Goal: Information Seeking & Learning: Learn about a topic

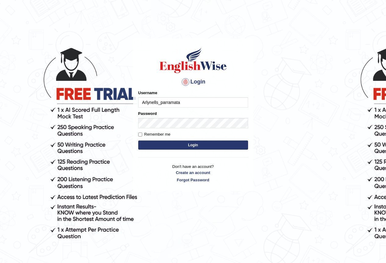
click at [171, 101] on input "Arlynells_parramata" at bounding box center [193, 102] width 110 height 10
click at [169, 102] on input "Arlynells_parramata" at bounding box center [193, 102] width 110 height 10
click at [177, 103] on input "Arlynells_parramata" at bounding box center [193, 102] width 110 height 10
type input "Arlynells_parramatta"
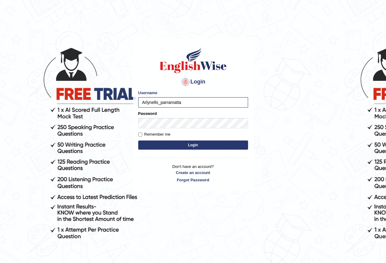
click at [190, 142] on button "Login" at bounding box center [193, 145] width 110 height 9
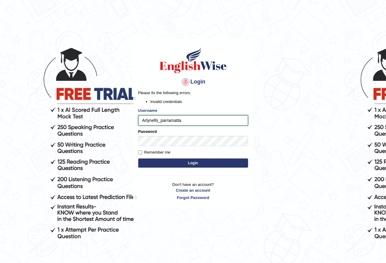
click at [186, 121] on input "Arlynells_parramatta" at bounding box center [193, 120] width 110 height 10
type input "A"
type input "arlynellis_parramatta"
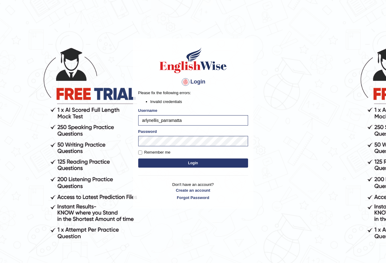
click at [195, 162] on button "Login" at bounding box center [193, 163] width 110 height 9
click at [199, 163] on button "Login" at bounding box center [193, 163] width 110 height 9
click at [199, 163] on div "Login Please fix the following errors: Invalid credentials Username arlynellis_…" at bounding box center [193, 123] width 120 height 171
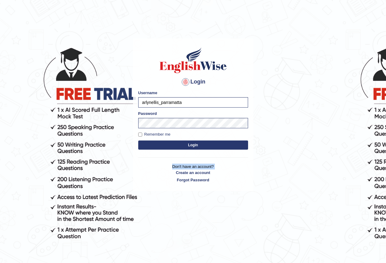
click at [199, 163] on div "Login Please fix the following errors: Username arlynellis_parramatta Password …" at bounding box center [193, 114] width 120 height 153
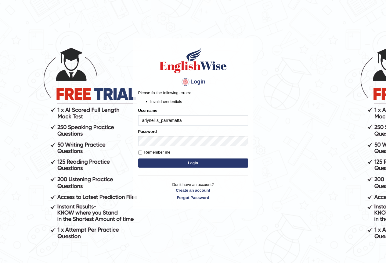
click at [187, 120] on input "arlynellis_parramatta" at bounding box center [193, 120] width 110 height 10
type input "a"
type input "arlynellis_parramatta"
click at [200, 165] on button "Login" at bounding box center [193, 163] width 110 height 9
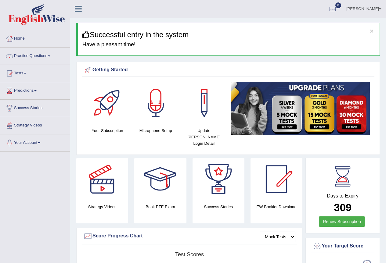
click at [54, 52] on link "Practice Questions" at bounding box center [35, 55] width 70 height 15
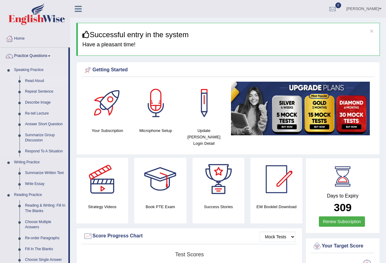
click at [42, 80] on link "Read Aloud" at bounding box center [45, 81] width 46 height 11
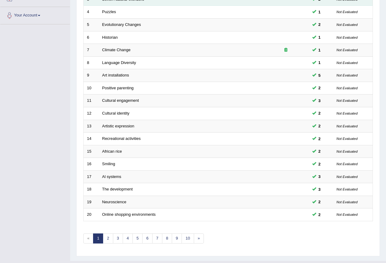
scroll to position [141, 0]
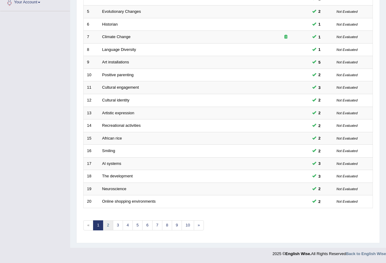
click at [107, 224] on link "2" at bounding box center [108, 226] width 10 height 10
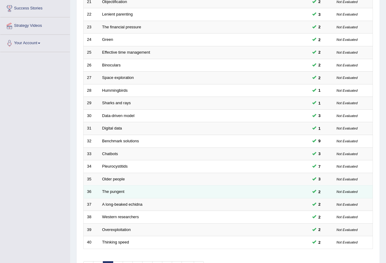
scroll to position [141, 0]
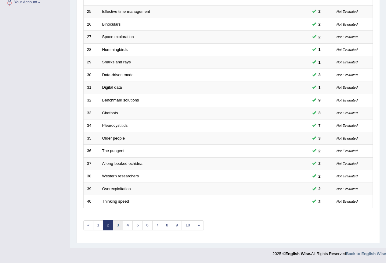
click at [115, 225] on link "3" at bounding box center [118, 226] width 10 height 10
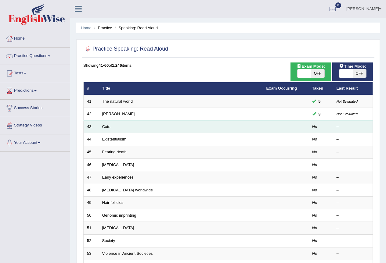
click at [143, 128] on td "Cats" at bounding box center [181, 127] width 164 height 13
click at [106, 125] on link "Cats" at bounding box center [106, 127] width 8 height 5
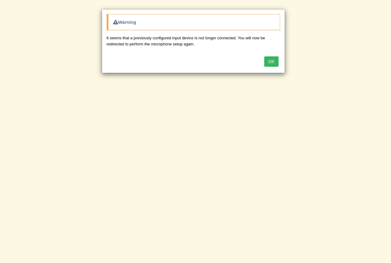
click at [272, 60] on button "OK" at bounding box center [271, 61] width 14 height 10
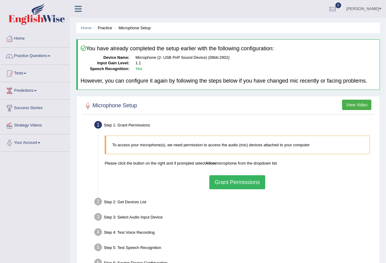
click at [233, 182] on button "Grant Permissions" at bounding box center [237, 183] width 56 height 14
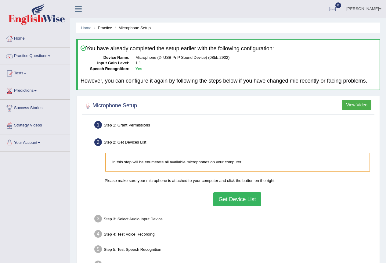
click at [227, 206] on button "Get Device List" at bounding box center [237, 200] width 48 height 14
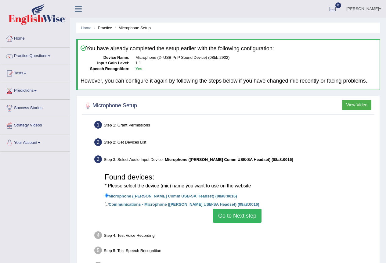
click at [230, 216] on button "Go to Next step" at bounding box center [237, 216] width 49 height 14
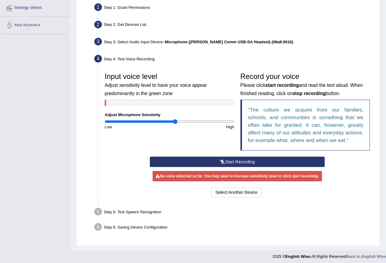
scroll to position [121, 0]
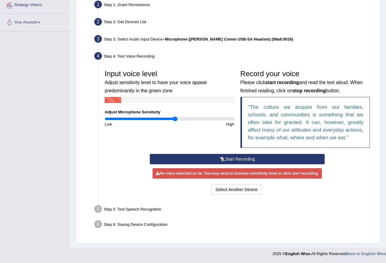
click at [232, 160] on button "Start Recording" at bounding box center [237, 159] width 175 height 10
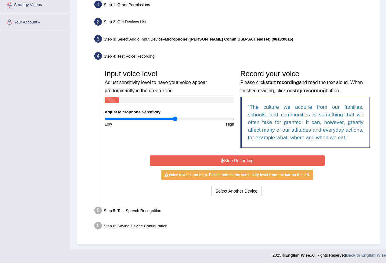
click at [232, 161] on button "Stop Recording" at bounding box center [237, 161] width 175 height 10
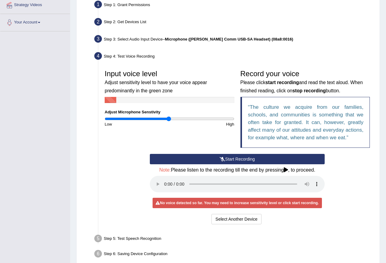
click at [169, 119] on input "range" at bounding box center [170, 119] width 130 height 5
click at [164, 120] on input "range" at bounding box center [170, 119] width 130 height 5
click at [252, 160] on button "Start Recording" at bounding box center [237, 159] width 175 height 10
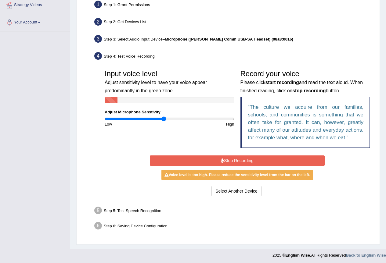
click at [253, 161] on button "Stop Recording" at bounding box center [237, 161] width 175 height 10
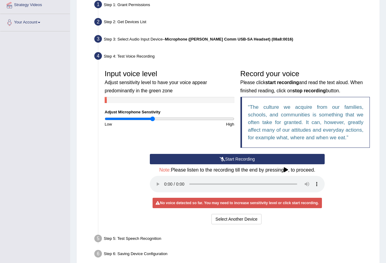
type input "0.74"
click at [152, 119] on input "range" at bounding box center [170, 119] width 130 height 5
click at [248, 160] on button "Start Recording" at bounding box center [237, 159] width 175 height 10
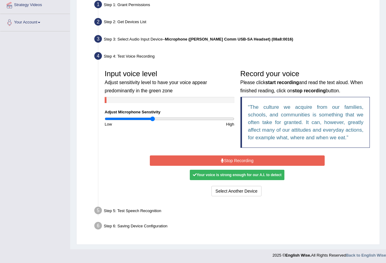
click at [248, 160] on button "Stop Recording" at bounding box center [237, 161] width 175 height 10
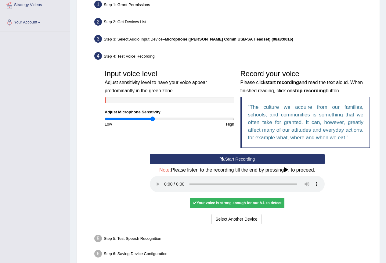
click at [247, 161] on button "Start Recording" at bounding box center [237, 159] width 175 height 10
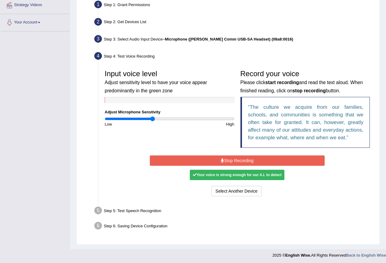
click at [246, 161] on button "Stop Recording" at bounding box center [237, 161] width 175 height 10
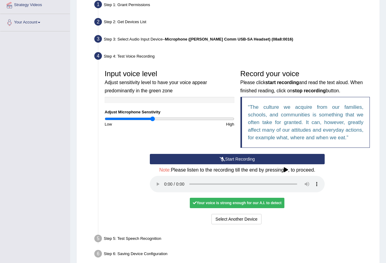
click at [246, 161] on button "Start Recording" at bounding box center [237, 159] width 175 height 10
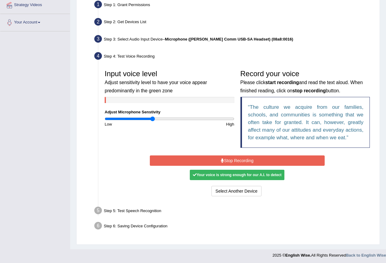
click at [292, 176] on div "No voice detected so far. You may need to increase sensitivity level or click s…" at bounding box center [237, 175] width 175 height 6
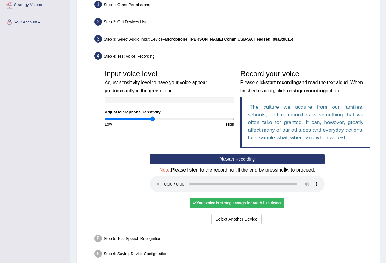
click at [210, 203] on div "Your voice is strong enough for our A.I. to detect" at bounding box center [237, 203] width 95 height 10
click at [185, 218] on div "Select Another Device Voice is ok. Go to Next step" at bounding box center [237, 220] width 175 height 12
click at [118, 170] on div "Start Recording Stop Recording Note: Please listen to the recording till the en…" at bounding box center [237, 190] width 271 height 72
click at [157, 197] on div "Start Recording Stop Recording Note: Please listen to the recording till the en…" at bounding box center [237, 190] width 181 height 72
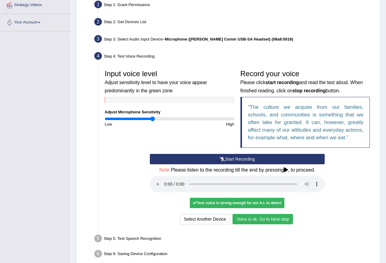
click at [252, 220] on button "Voice is ok. Go to Next step" at bounding box center [263, 219] width 60 height 10
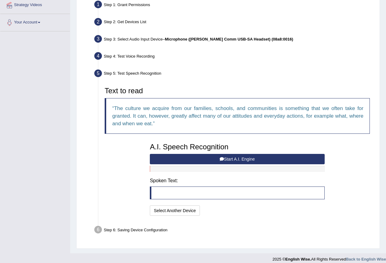
click at [233, 161] on button "Start A.I. Engine" at bounding box center [237, 159] width 175 height 10
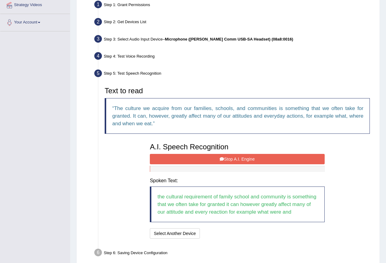
click at [233, 161] on button "Stop A.I. Engine" at bounding box center [237, 159] width 175 height 10
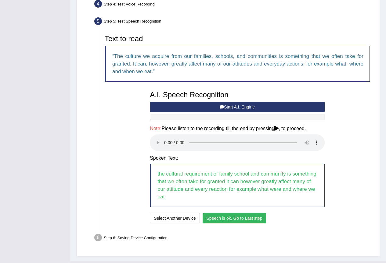
scroll to position [186, 0]
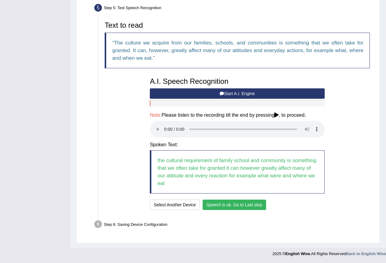
click at [229, 203] on button "Speech is ok. Go to Last step" at bounding box center [235, 205] width 64 height 10
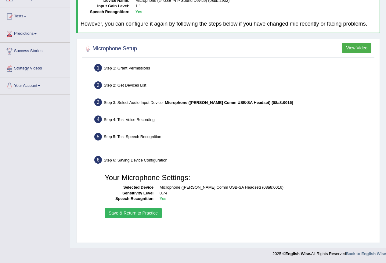
scroll to position [57, 0]
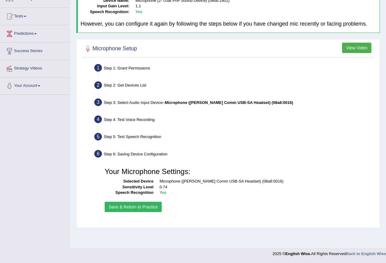
click at [127, 206] on button "Save & Return to Practice" at bounding box center [133, 207] width 57 height 10
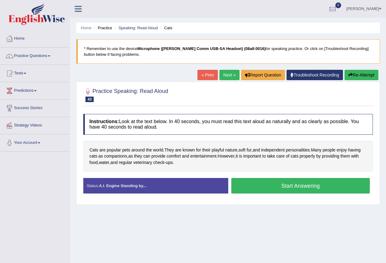
click at [289, 184] on button "Start Answering" at bounding box center [300, 186] width 139 height 16
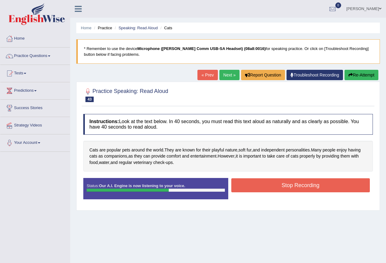
click at [296, 185] on button "Stop Recording" at bounding box center [300, 186] width 139 height 14
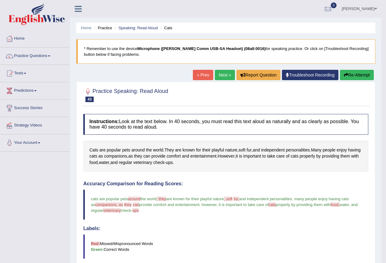
click at [223, 72] on link "Next »" at bounding box center [225, 75] width 20 height 10
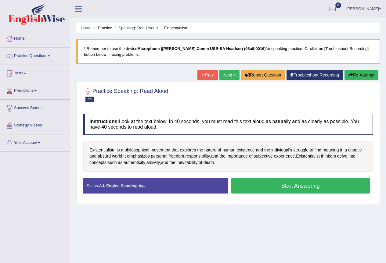
click at [290, 185] on button "Start Answering" at bounding box center [300, 186] width 139 height 16
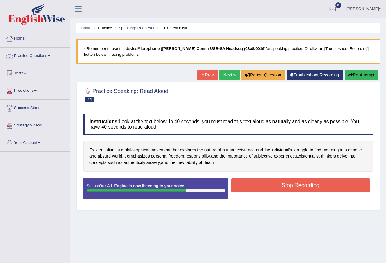
click at [295, 181] on button "Stop Recording" at bounding box center [300, 186] width 139 height 14
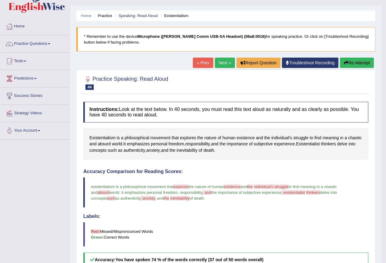
scroll to position [7, 0]
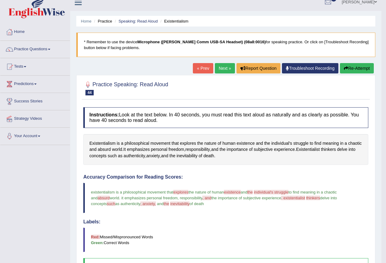
click at [221, 69] on link "Next »" at bounding box center [225, 68] width 20 height 10
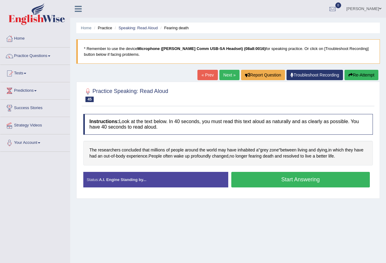
click at [292, 179] on button "Start Answering" at bounding box center [300, 180] width 139 height 16
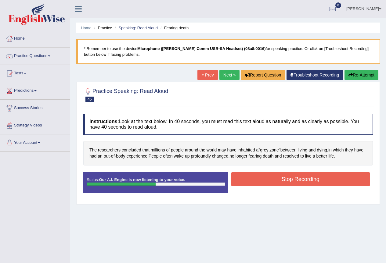
click at [288, 180] on button "Stop Recording" at bounding box center [300, 179] width 139 height 14
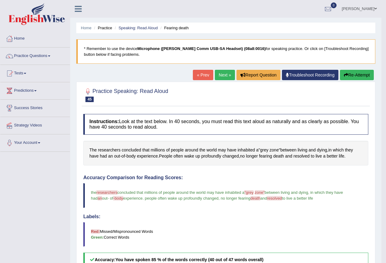
click at [219, 76] on link "Next »" at bounding box center [225, 75] width 20 height 10
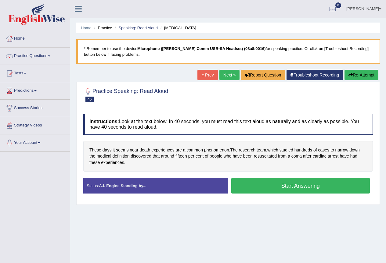
click at [304, 186] on button "Start Answering" at bounding box center [300, 186] width 139 height 16
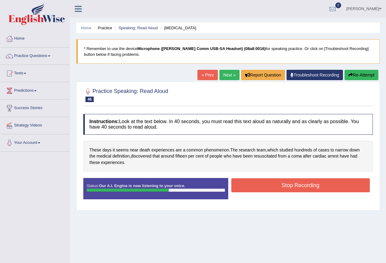
click at [304, 186] on button "Stop Recording" at bounding box center [300, 186] width 139 height 14
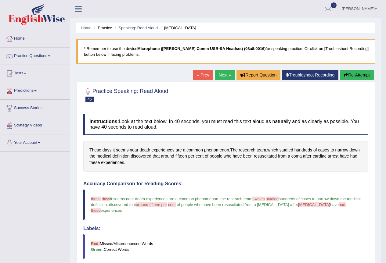
click at [216, 72] on link "Next »" at bounding box center [225, 75] width 20 height 10
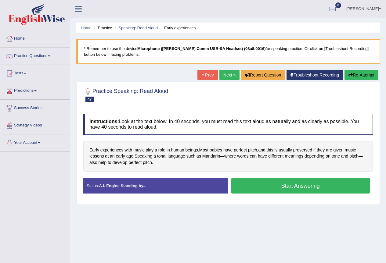
click at [295, 187] on button "Start Answering" at bounding box center [300, 186] width 139 height 16
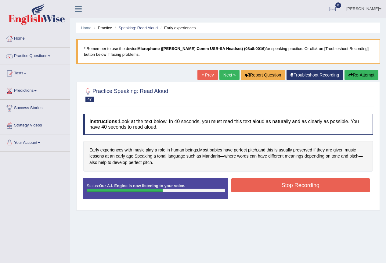
click at [296, 187] on button "Stop Recording" at bounding box center [300, 186] width 139 height 14
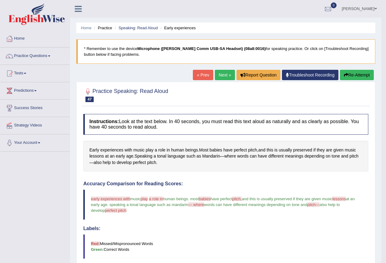
click at [219, 75] on link "Next »" at bounding box center [225, 75] width 20 height 10
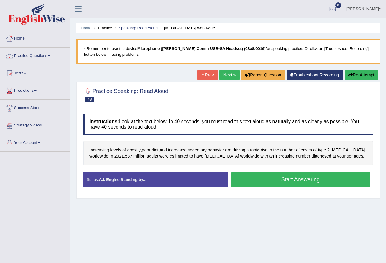
click at [292, 182] on button "Start Answering" at bounding box center [300, 180] width 139 height 16
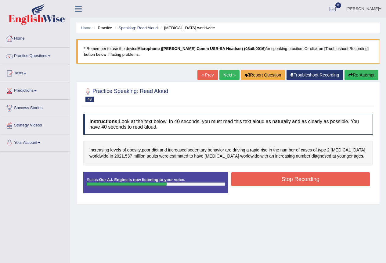
click at [292, 182] on button "Stop Recording" at bounding box center [300, 179] width 139 height 14
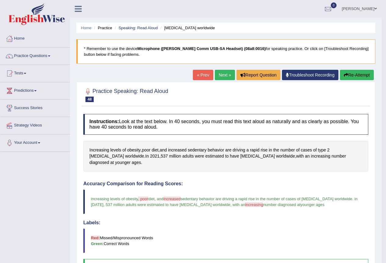
click at [223, 76] on link "Next »" at bounding box center [225, 75] width 20 height 10
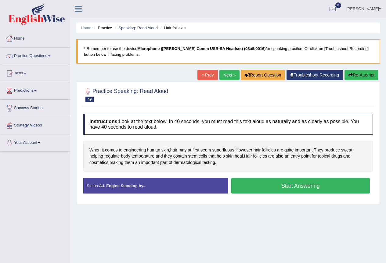
click at [301, 190] on button "Start Answering" at bounding box center [300, 186] width 139 height 16
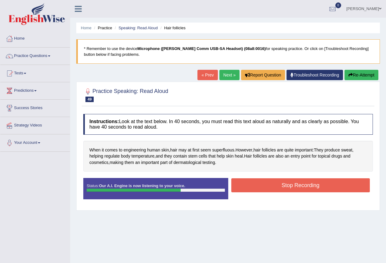
click at [300, 182] on button "Stop Recording" at bounding box center [300, 186] width 139 height 14
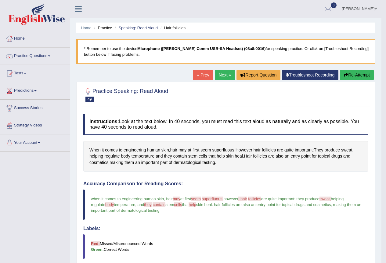
click at [222, 73] on link "Next »" at bounding box center [225, 75] width 20 height 10
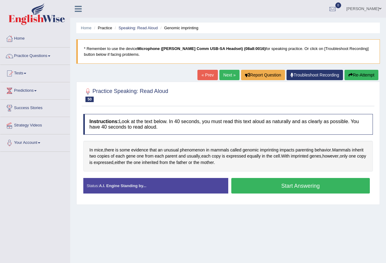
click at [291, 183] on button "Start Answering" at bounding box center [300, 186] width 139 height 16
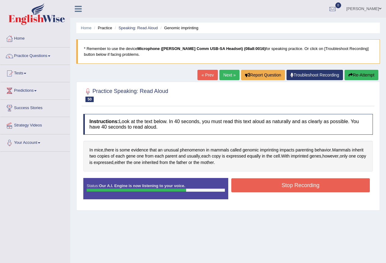
click at [291, 183] on button "Stop Recording" at bounding box center [300, 186] width 139 height 14
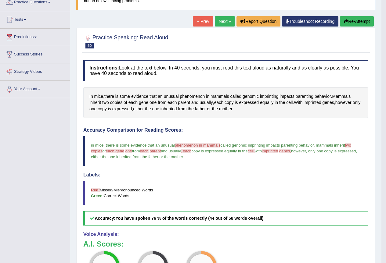
scroll to position [31, 0]
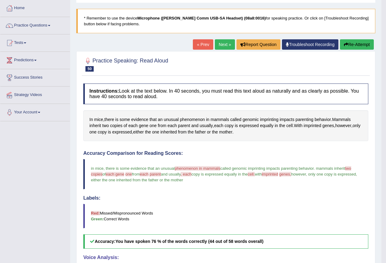
click at [224, 45] on link "Next »" at bounding box center [225, 44] width 20 height 10
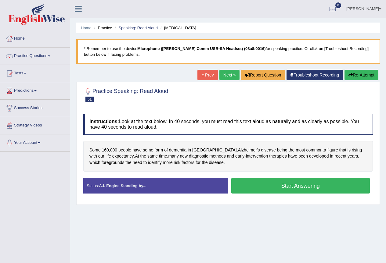
click at [270, 180] on button "Start Answering" at bounding box center [300, 186] width 139 height 16
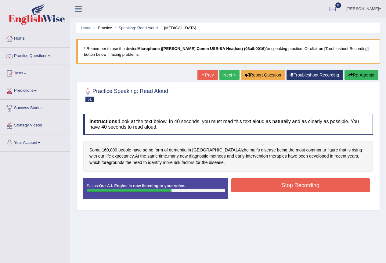
click at [282, 189] on button "Stop Recording" at bounding box center [300, 186] width 139 height 14
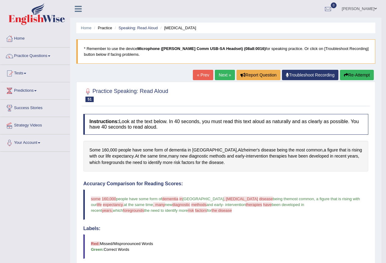
click at [219, 76] on link "Next »" at bounding box center [225, 75] width 20 height 10
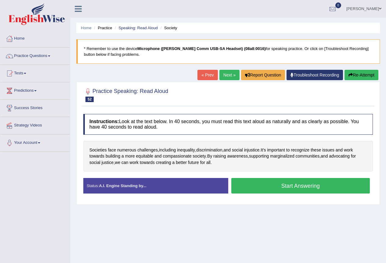
click at [286, 184] on button "Start Answering" at bounding box center [300, 186] width 139 height 16
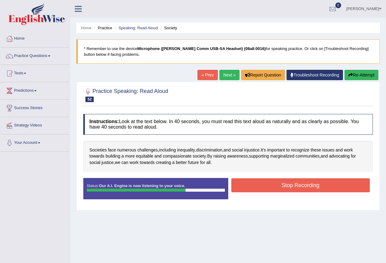
click at [299, 184] on button "Stop Recording" at bounding box center [300, 186] width 139 height 14
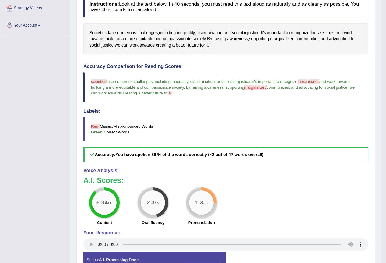
scroll to position [37, 0]
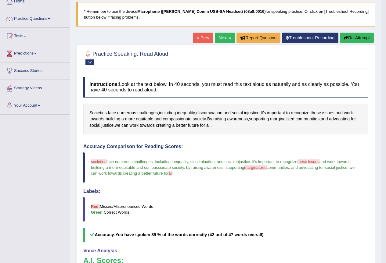
click at [221, 34] on link "Next »" at bounding box center [225, 38] width 20 height 10
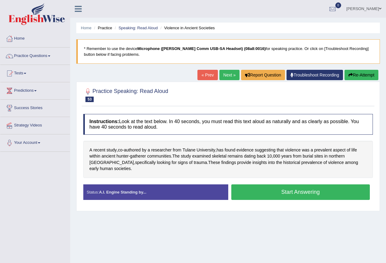
click at [297, 186] on button "Start Answering" at bounding box center [300, 193] width 139 height 16
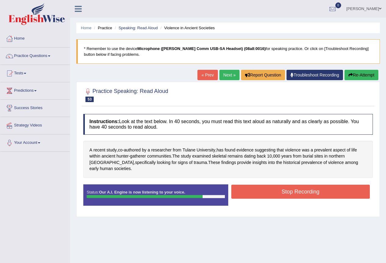
click at [301, 187] on button "Stop Recording" at bounding box center [300, 192] width 139 height 14
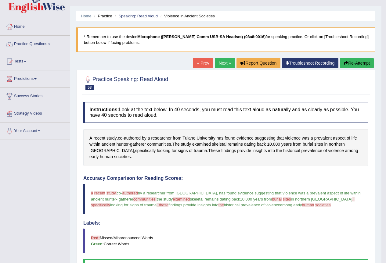
scroll to position [12, 0]
click at [221, 66] on link "Next »" at bounding box center [225, 63] width 20 height 10
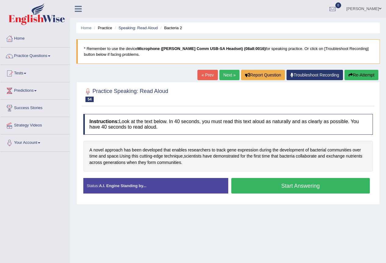
click at [286, 187] on button "Start Answering" at bounding box center [300, 186] width 139 height 16
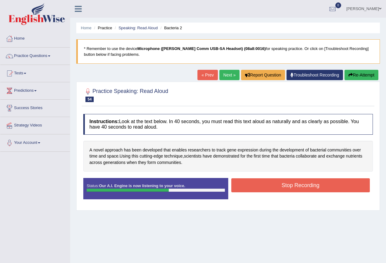
click at [289, 183] on button "Stop Recording" at bounding box center [300, 186] width 139 height 14
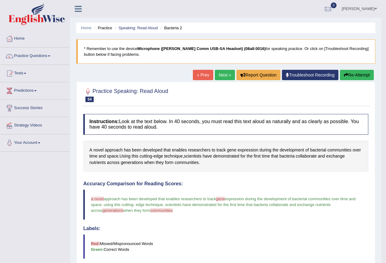
click at [50, 56] on span at bounding box center [49, 56] width 2 height 1
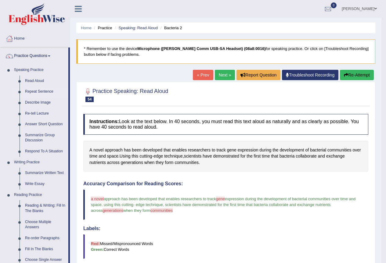
click at [47, 90] on link "Repeat Sentence" at bounding box center [45, 91] width 46 height 11
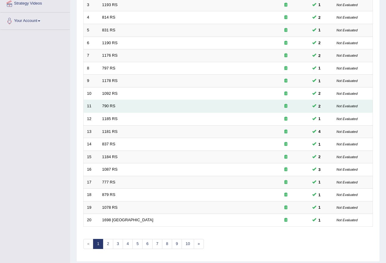
scroll to position [141, 0]
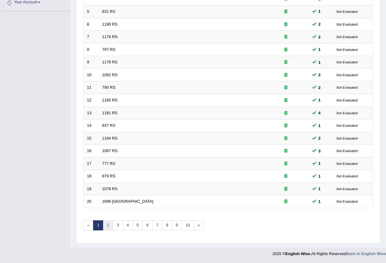
click at [107, 224] on link "2" at bounding box center [108, 226] width 10 height 10
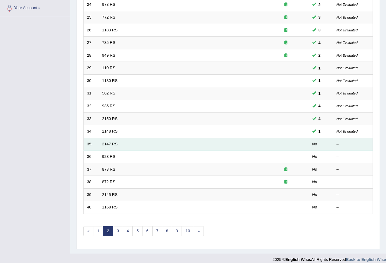
scroll to position [141, 0]
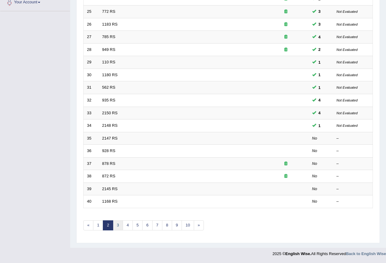
click at [116, 227] on link "3" at bounding box center [118, 226] width 10 height 10
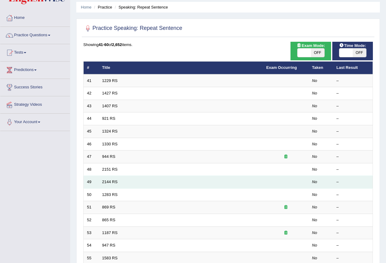
scroll to position [31, 0]
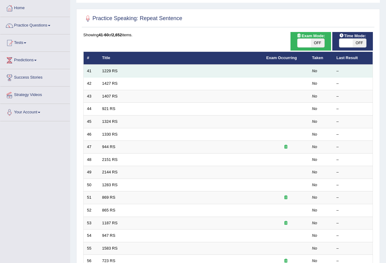
click at [127, 70] on td "1229 RS" at bounding box center [181, 71] width 164 height 13
click at [110, 69] on link "1229 RS" at bounding box center [110, 71] width 16 height 5
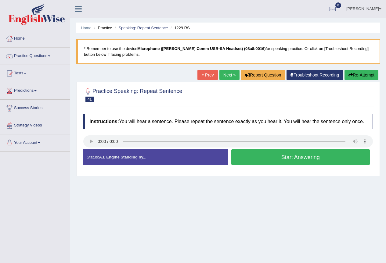
click at [288, 152] on button "Start Answering" at bounding box center [300, 158] width 139 height 16
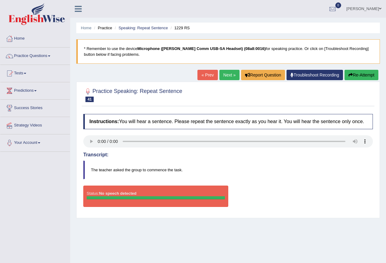
click at [228, 71] on link "Next »" at bounding box center [229, 75] width 20 height 10
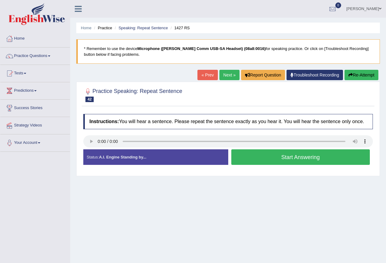
click at [303, 158] on button "Start Answering" at bounding box center [300, 158] width 139 height 16
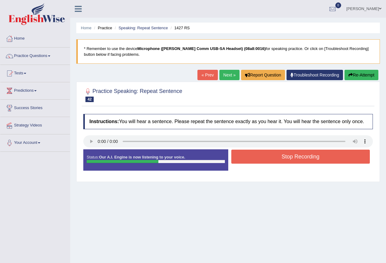
click at [304, 156] on button "Stop Recording" at bounding box center [300, 157] width 139 height 14
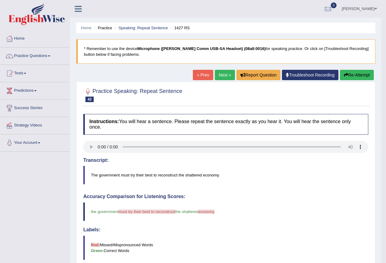
click at [219, 76] on link "Next »" at bounding box center [225, 75] width 20 height 10
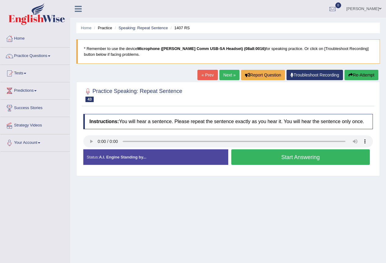
click at [286, 157] on button "Start Answering" at bounding box center [300, 158] width 139 height 16
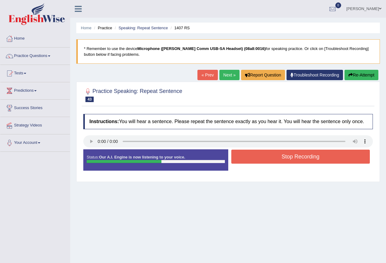
click at [284, 154] on button "Stop Recording" at bounding box center [300, 157] width 139 height 14
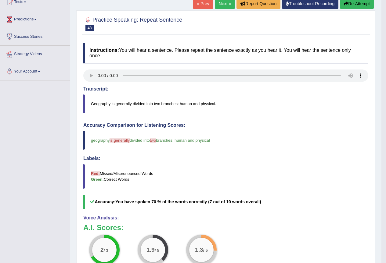
scroll to position [61, 0]
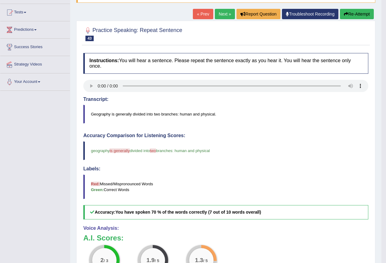
click at [224, 16] on link "Next »" at bounding box center [225, 14] width 20 height 10
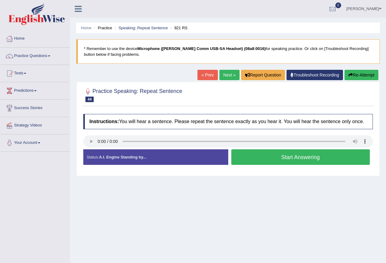
click at [313, 157] on button "Start Answering" at bounding box center [300, 158] width 139 height 16
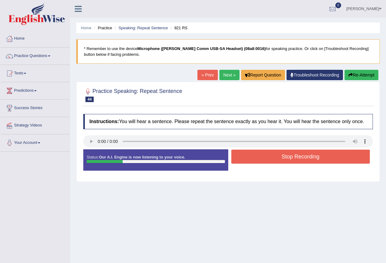
click at [306, 156] on button "Stop Recording" at bounding box center [300, 157] width 139 height 14
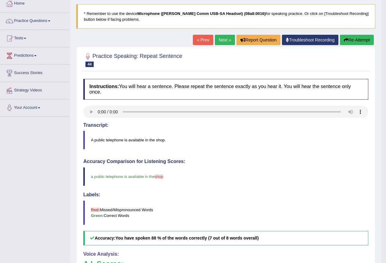
scroll to position [31, 0]
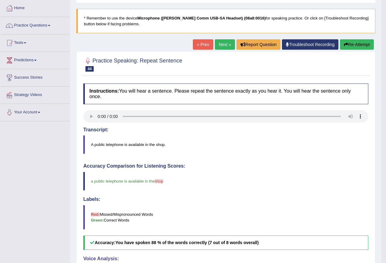
click at [226, 45] on link "Next »" at bounding box center [225, 44] width 20 height 10
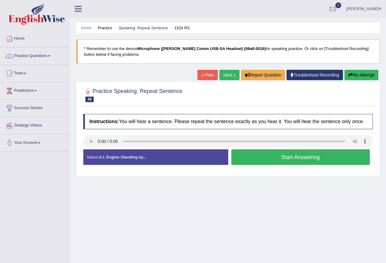
click at [304, 158] on button "Start Answering" at bounding box center [300, 158] width 139 height 16
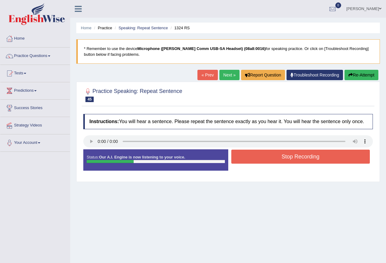
click at [305, 156] on button "Stop Recording" at bounding box center [300, 157] width 139 height 14
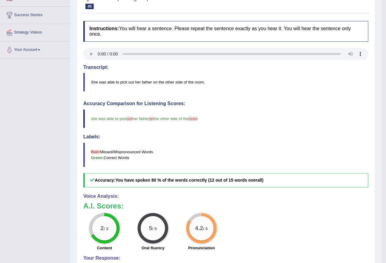
scroll to position [31, 0]
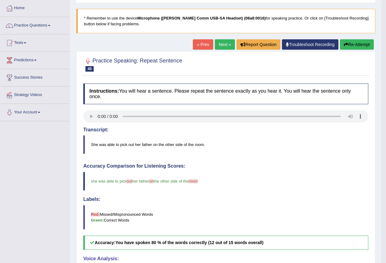
click at [224, 44] on link "Next »" at bounding box center [225, 44] width 20 height 10
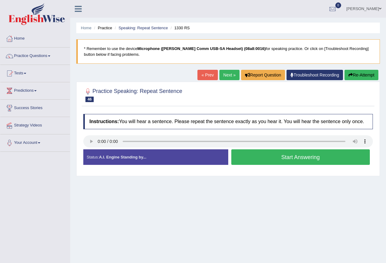
click at [293, 158] on button "Start Answering" at bounding box center [300, 158] width 139 height 16
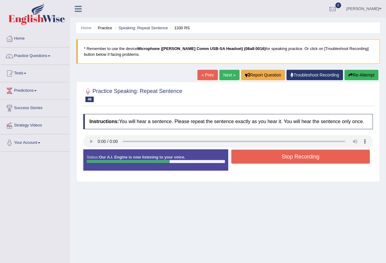
click at [290, 155] on button "Stop Recording" at bounding box center [300, 157] width 139 height 14
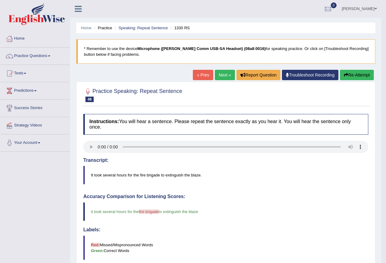
click at [217, 76] on link "Next »" at bounding box center [225, 75] width 20 height 10
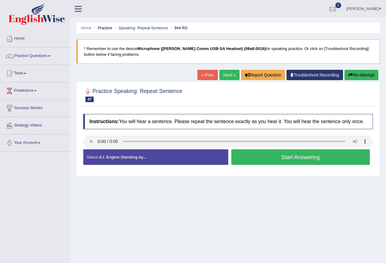
click at [298, 158] on button "Start Answering" at bounding box center [300, 158] width 139 height 16
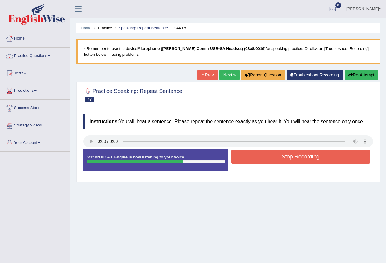
click at [300, 156] on button "Stop Recording" at bounding box center [300, 157] width 139 height 14
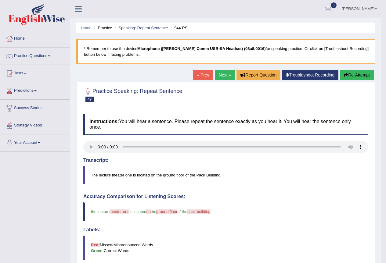
click at [219, 71] on link "Next »" at bounding box center [225, 75] width 20 height 10
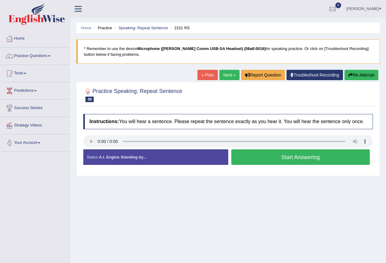
click at [289, 156] on button "Start Answering" at bounding box center [300, 158] width 139 height 16
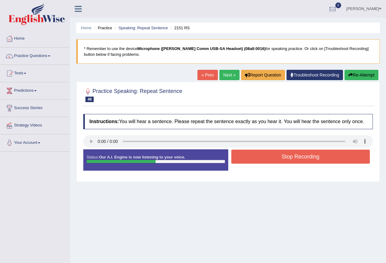
click at [291, 157] on button "Stop Recording" at bounding box center [300, 157] width 139 height 14
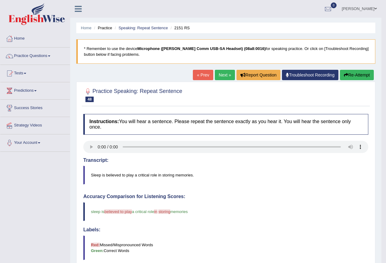
click at [218, 77] on link "Next »" at bounding box center [225, 75] width 20 height 10
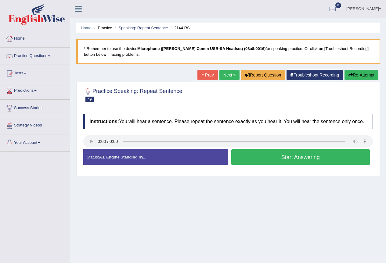
click at [307, 158] on button "Start Answering" at bounding box center [300, 158] width 139 height 16
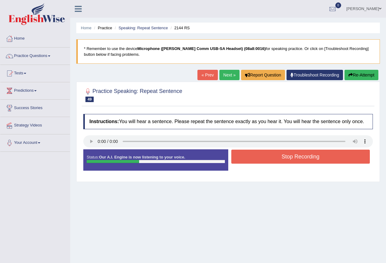
click at [303, 156] on button "Stop Recording" at bounding box center [300, 157] width 139 height 14
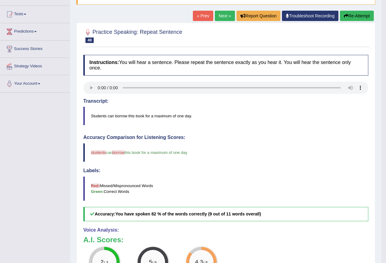
scroll to position [31, 0]
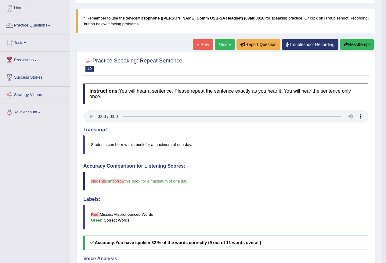
click at [223, 47] on link "Next »" at bounding box center [225, 44] width 20 height 10
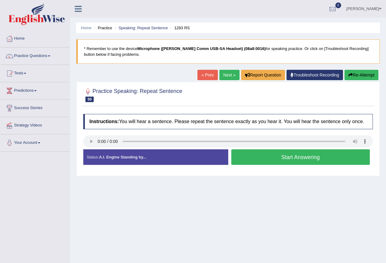
click at [301, 156] on button "Start Answering" at bounding box center [300, 158] width 139 height 16
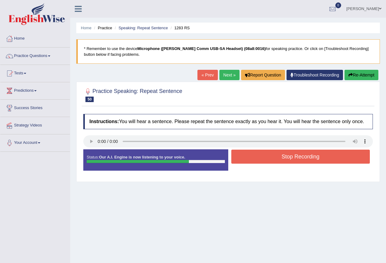
click at [296, 156] on button "Stop Recording" at bounding box center [300, 157] width 139 height 14
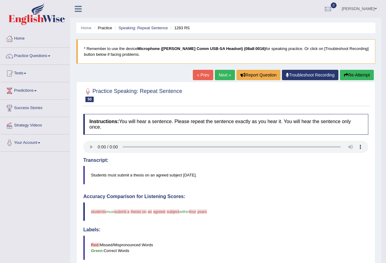
click at [221, 74] on link "Next »" at bounding box center [225, 75] width 20 height 10
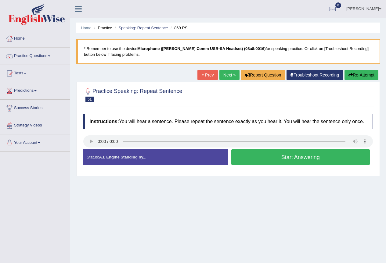
click at [290, 156] on button "Start Answering" at bounding box center [300, 158] width 139 height 16
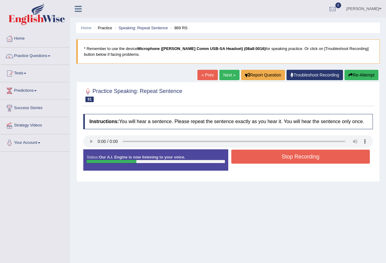
click at [290, 156] on button "Stop Recording" at bounding box center [300, 157] width 139 height 14
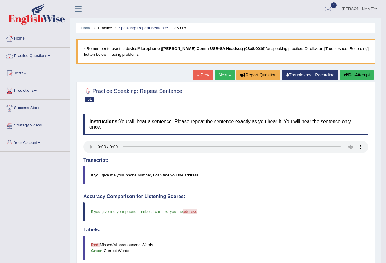
click at [221, 74] on link "Next »" at bounding box center [225, 75] width 20 height 10
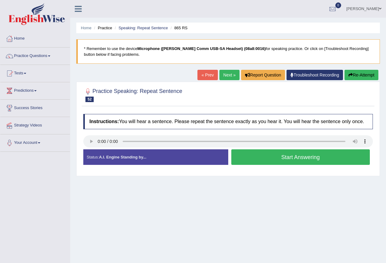
click at [299, 154] on button "Start Answering" at bounding box center [300, 158] width 139 height 16
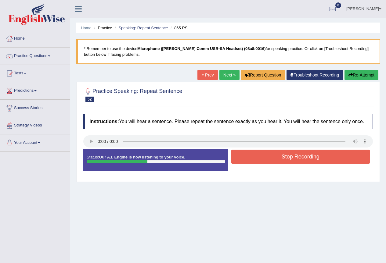
click at [303, 154] on button "Stop Recording" at bounding box center [300, 157] width 139 height 14
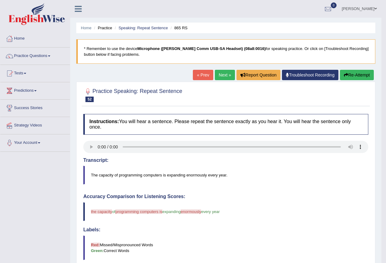
click at [218, 74] on link "Next »" at bounding box center [225, 75] width 20 height 10
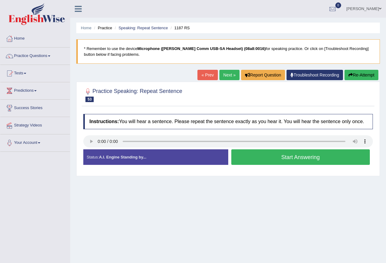
click at [303, 157] on button "Start Answering" at bounding box center [300, 158] width 139 height 16
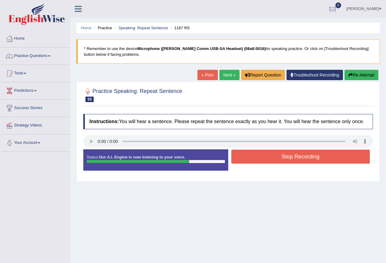
click at [305, 155] on button "Stop Recording" at bounding box center [300, 157] width 139 height 14
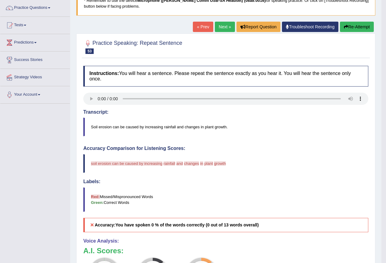
scroll to position [27, 0]
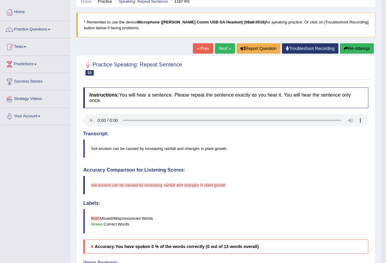
click at [221, 49] on link "Next »" at bounding box center [225, 48] width 20 height 10
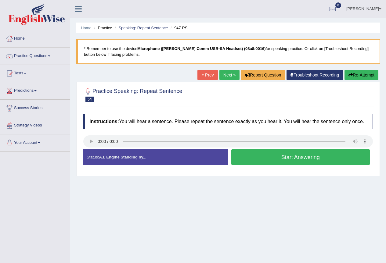
click at [309, 156] on button "Start Answering" at bounding box center [300, 158] width 139 height 16
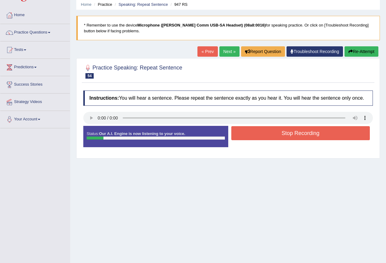
scroll to position [31, 0]
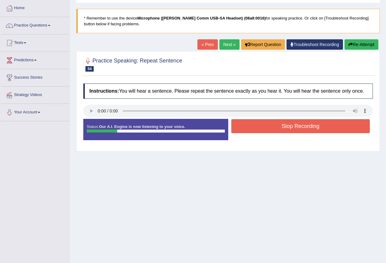
click at [303, 124] on button "Stop Recording" at bounding box center [300, 126] width 139 height 14
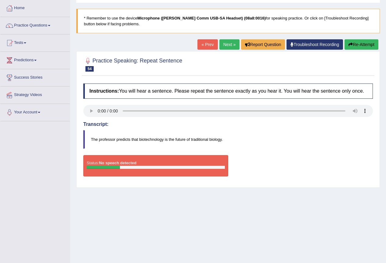
click at [228, 45] on link "Next »" at bounding box center [229, 44] width 20 height 10
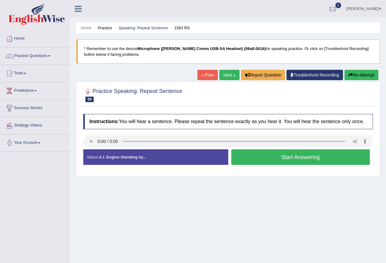
click at [290, 158] on button "Start Answering" at bounding box center [300, 158] width 139 height 16
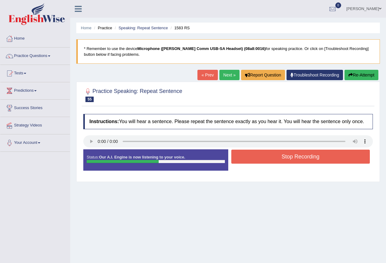
click at [298, 155] on button "Stop Recording" at bounding box center [300, 157] width 139 height 14
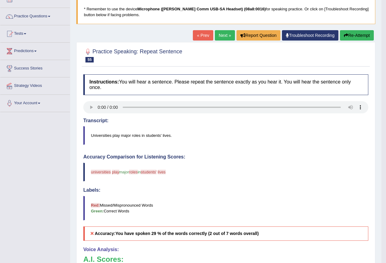
scroll to position [31, 0]
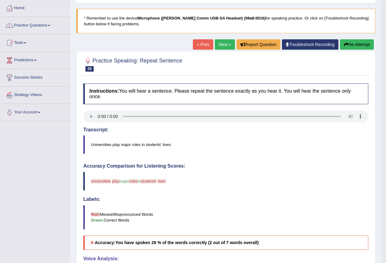
click at [224, 42] on link "Next »" at bounding box center [225, 44] width 20 height 10
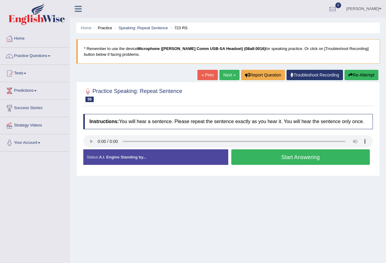
click at [299, 158] on button "Start Answering" at bounding box center [300, 158] width 139 height 16
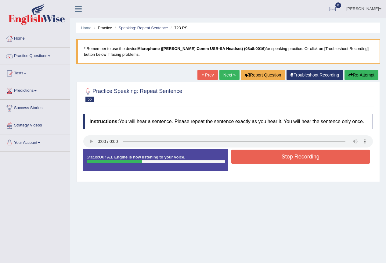
click at [291, 156] on button "Stop Recording" at bounding box center [300, 157] width 139 height 14
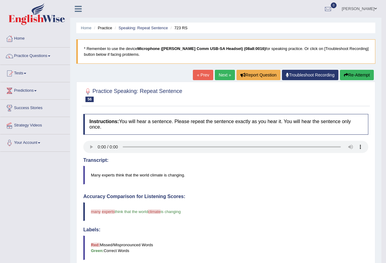
click at [218, 76] on link "Next »" at bounding box center [225, 75] width 20 height 10
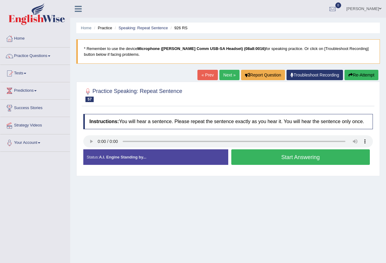
click at [303, 157] on button "Start Answering" at bounding box center [300, 158] width 139 height 16
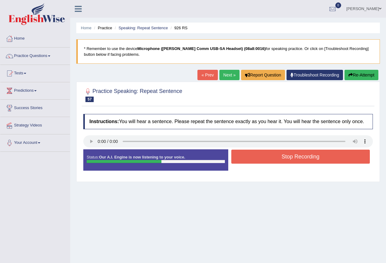
click at [296, 156] on button "Stop Recording" at bounding box center [300, 157] width 139 height 14
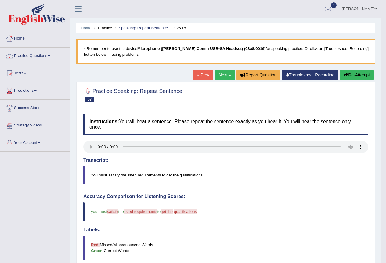
click at [221, 71] on link "Next »" at bounding box center [225, 75] width 20 height 10
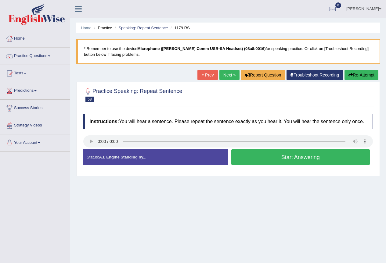
click at [298, 157] on button "Start Answering" at bounding box center [300, 158] width 139 height 16
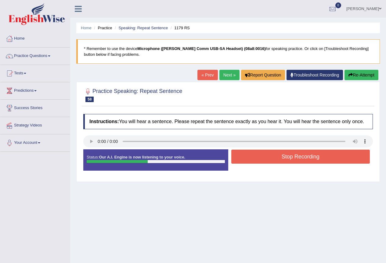
click at [290, 156] on button "Stop Recording" at bounding box center [300, 157] width 139 height 14
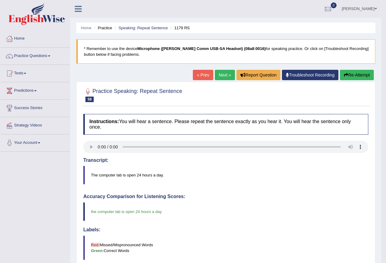
click at [225, 73] on link "Next »" at bounding box center [225, 75] width 20 height 10
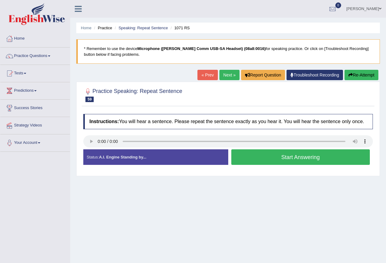
click at [303, 155] on button "Start Answering" at bounding box center [300, 158] width 139 height 16
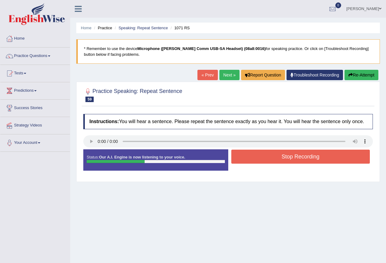
click at [295, 156] on button "Stop Recording" at bounding box center [300, 157] width 139 height 14
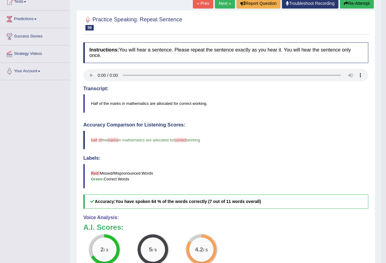
scroll to position [61, 0]
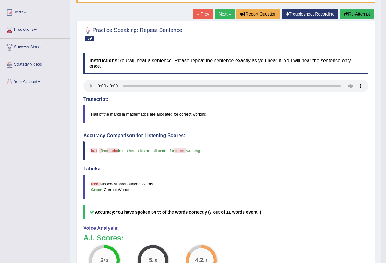
click at [224, 14] on link "Next »" at bounding box center [225, 14] width 20 height 10
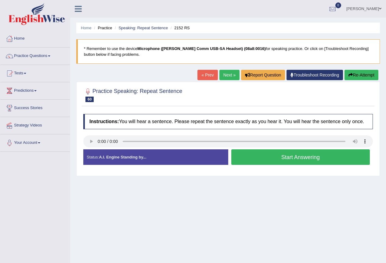
click at [307, 156] on button "Start Answering" at bounding box center [300, 158] width 139 height 16
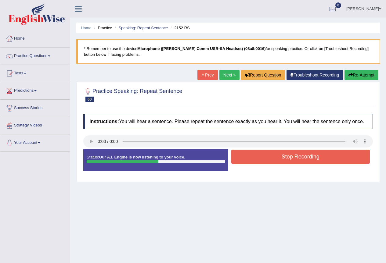
click at [299, 156] on button "Stop Recording" at bounding box center [300, 157] width 139 height 14
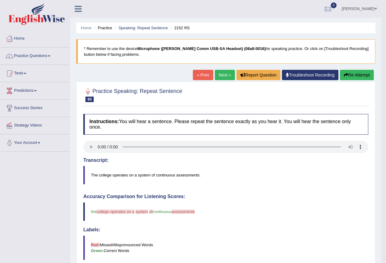
click at [223, 76] on link "Next »" at bounding box center [225, 75] width 20 height 10
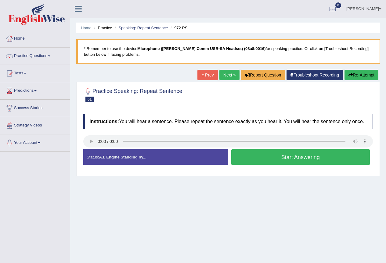
click at [309, 156] on button "Start Answering" at bounding box center [300, 158] width 139 height 16
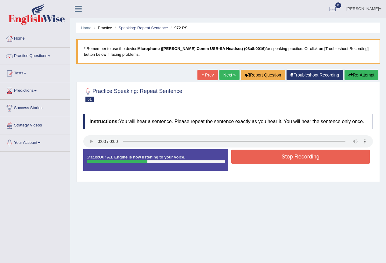
click at [310, 155] on button "Stop Recording" at bounding box center [300, 157] width 139 height 14
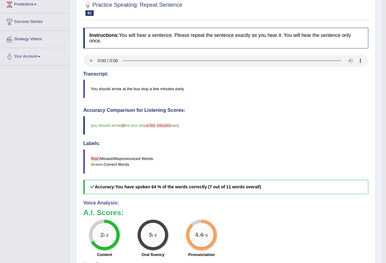
scroll to position [31, 0]
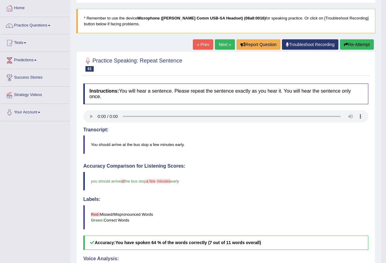
click at [223, 43] on link "Next »" at bounding box center [225, 44] width 20 height 10
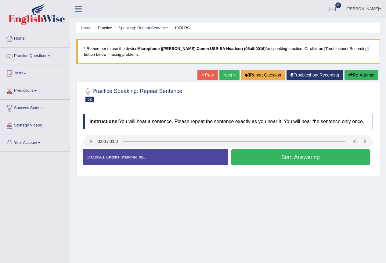
click at [301, 156] on button "Start Answering" at bounding box center [300, 158] width 139 height 16
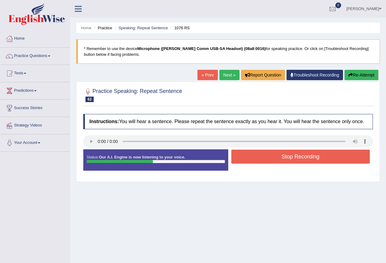
click at [299, 156] on button "Stop Recording" at bounding box center [300, 157] width 139 height 14
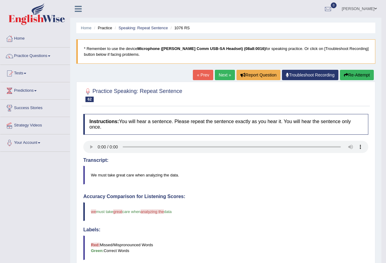
click at [220, 76] on link "Next »" at bounding box center [225, 75] width 20 height 10
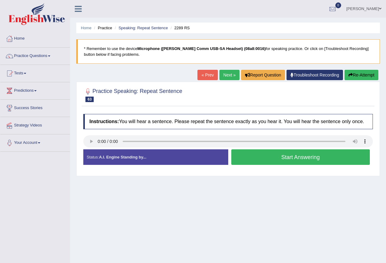
click at [284, 156] on button "Start Answering" at bounding box center [300, 158] width 139 height 16
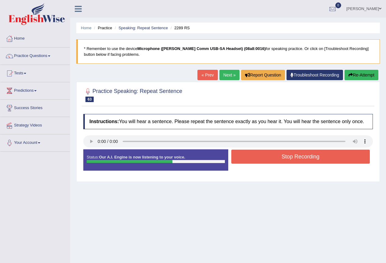
click at [284, 156] on button "Stop Recording" at bounding box center [300, 157] width 139 height 14
